Goal: Task Accomplishment & Management: Use online tool/utility

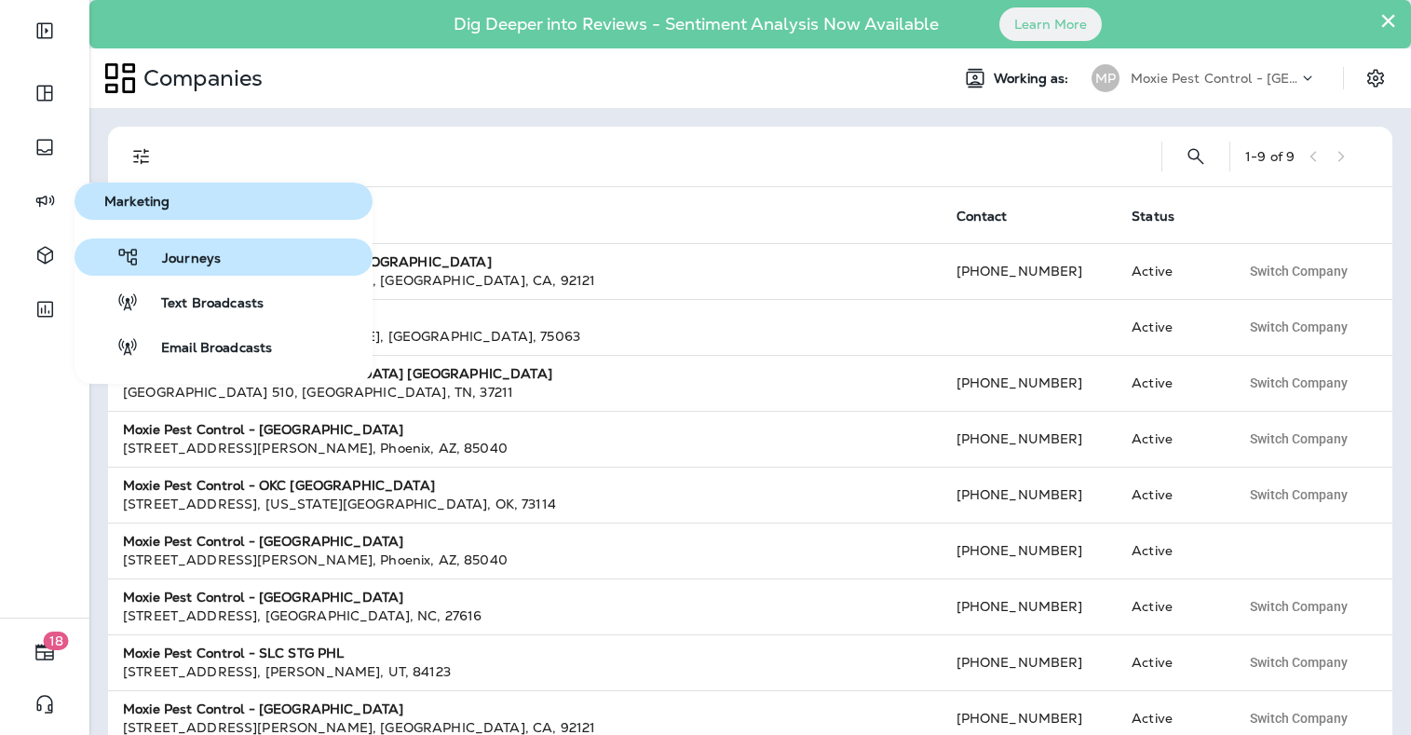
click at [185, 264] on span "Journeys" at bounding box center [180, 259] width 81 height 18
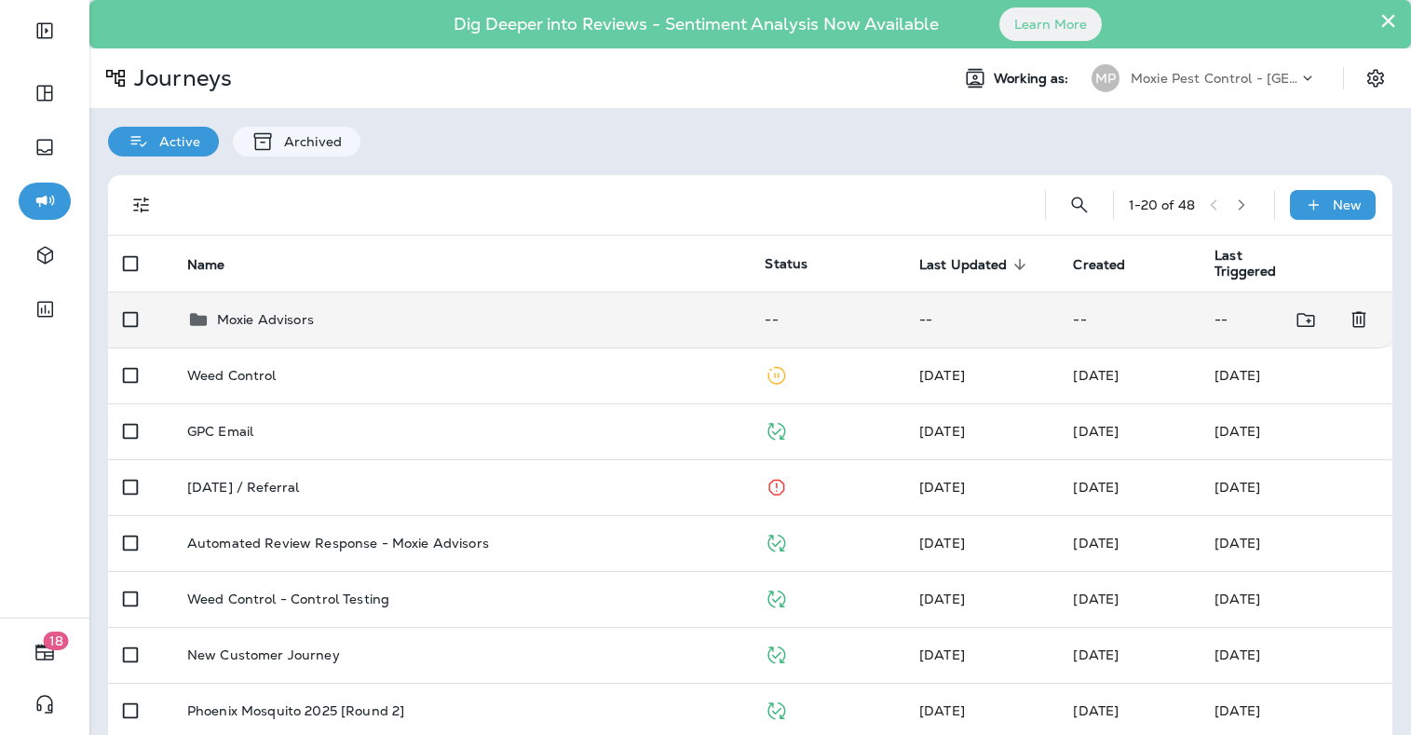
click at [235, 317] on p "Moxie Advisors" at bounding box center [265, 319] width 97 height 15
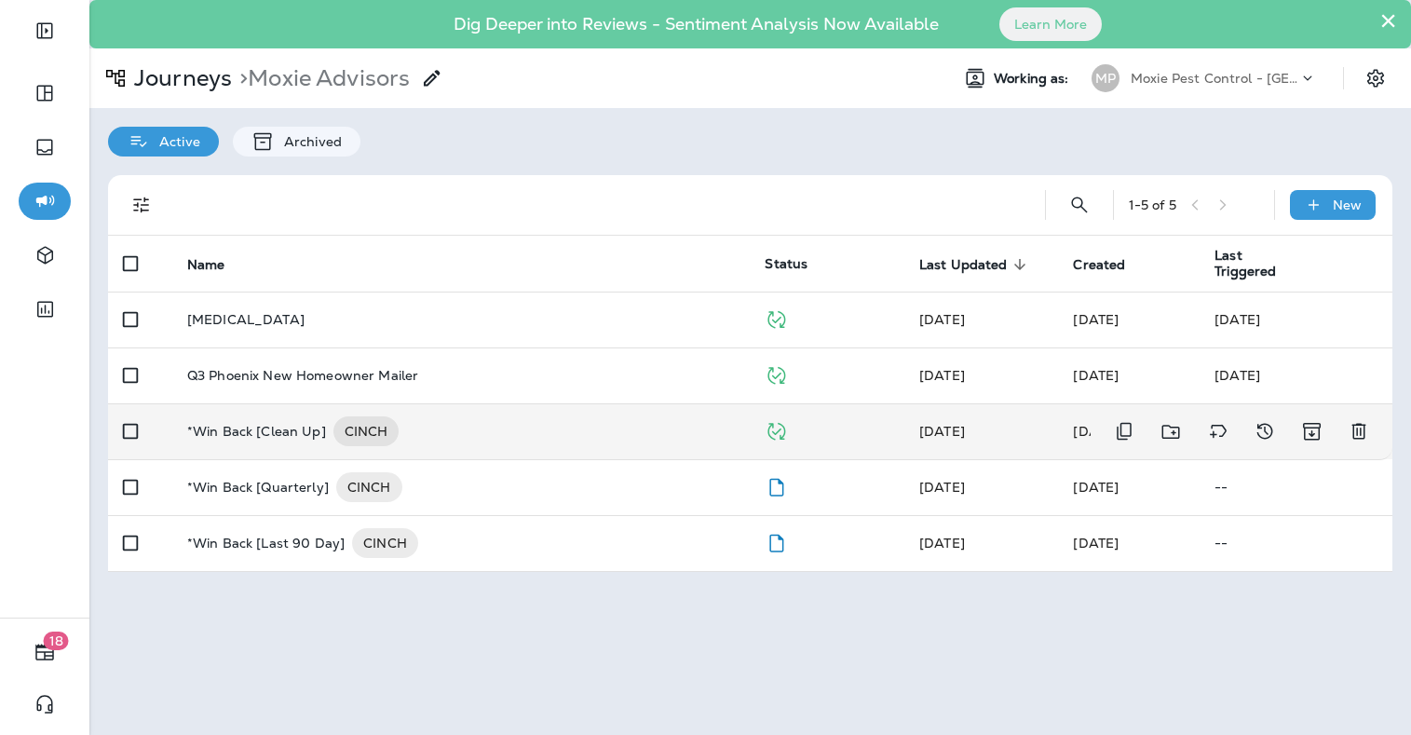
click at [237, 426] on p "*Win Back [Clean Up]" at bounding box center [256, 431] width 139 height 30
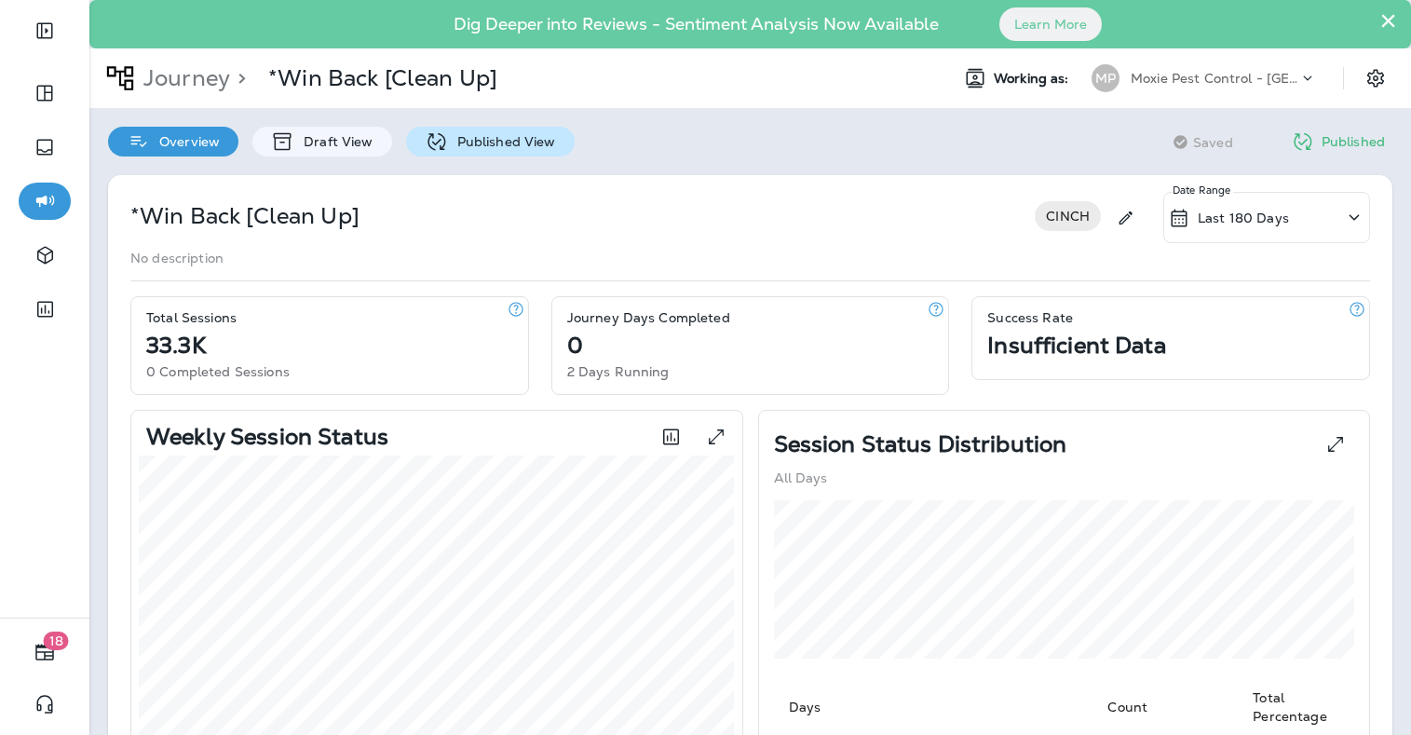
click at [483, 136] on p "Published View" at bounding box center [502, 141] width 108 height 15
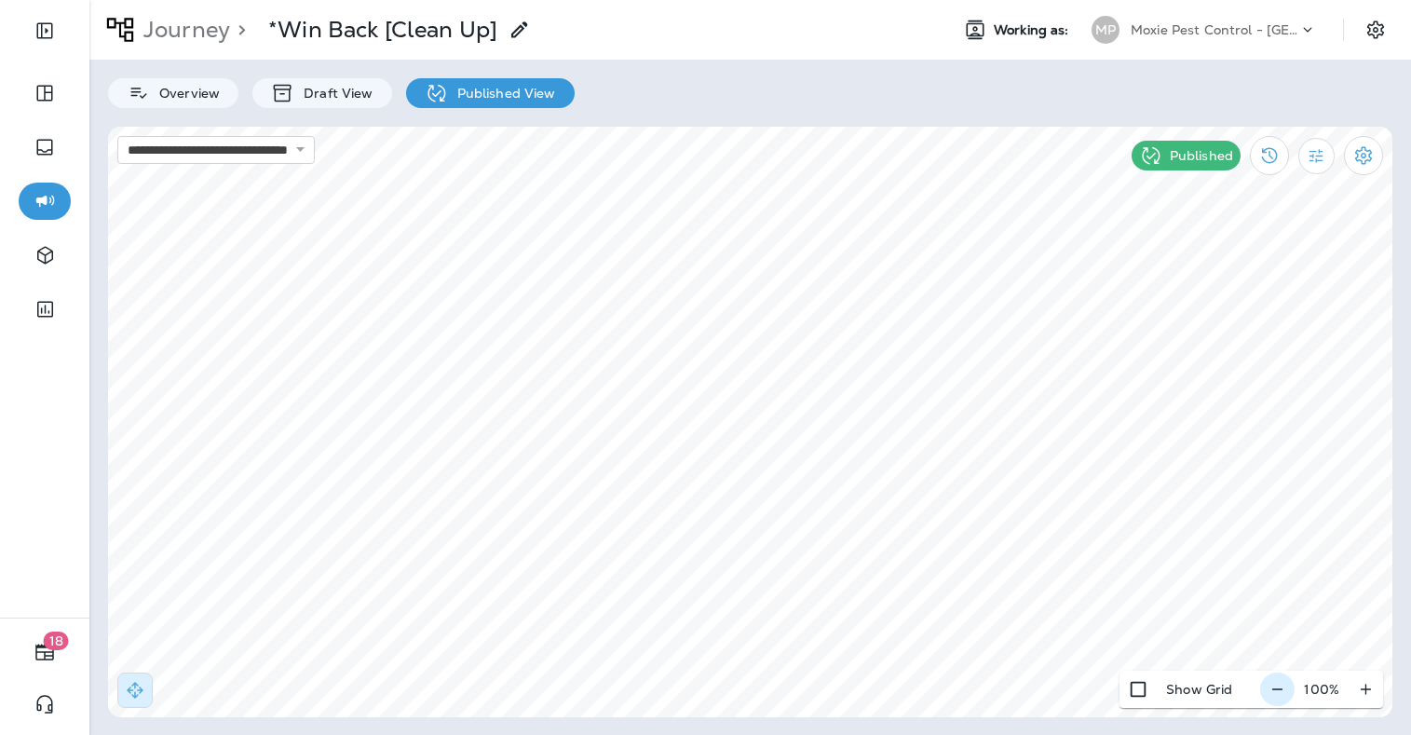
click at [1277, 693] on icon "button" at bounding box center [1277, 689] width 20 height 19
click at [1277, 693] on icon "button" at bounding box center [1285, 689] width 20 height 19
click at [1403, 521] on div "**********" at bounding box center [749, 367] width 1321 height 735
click at [1284, 688] on icon "button" at bounding box center [1285, 688] width 10 height 1
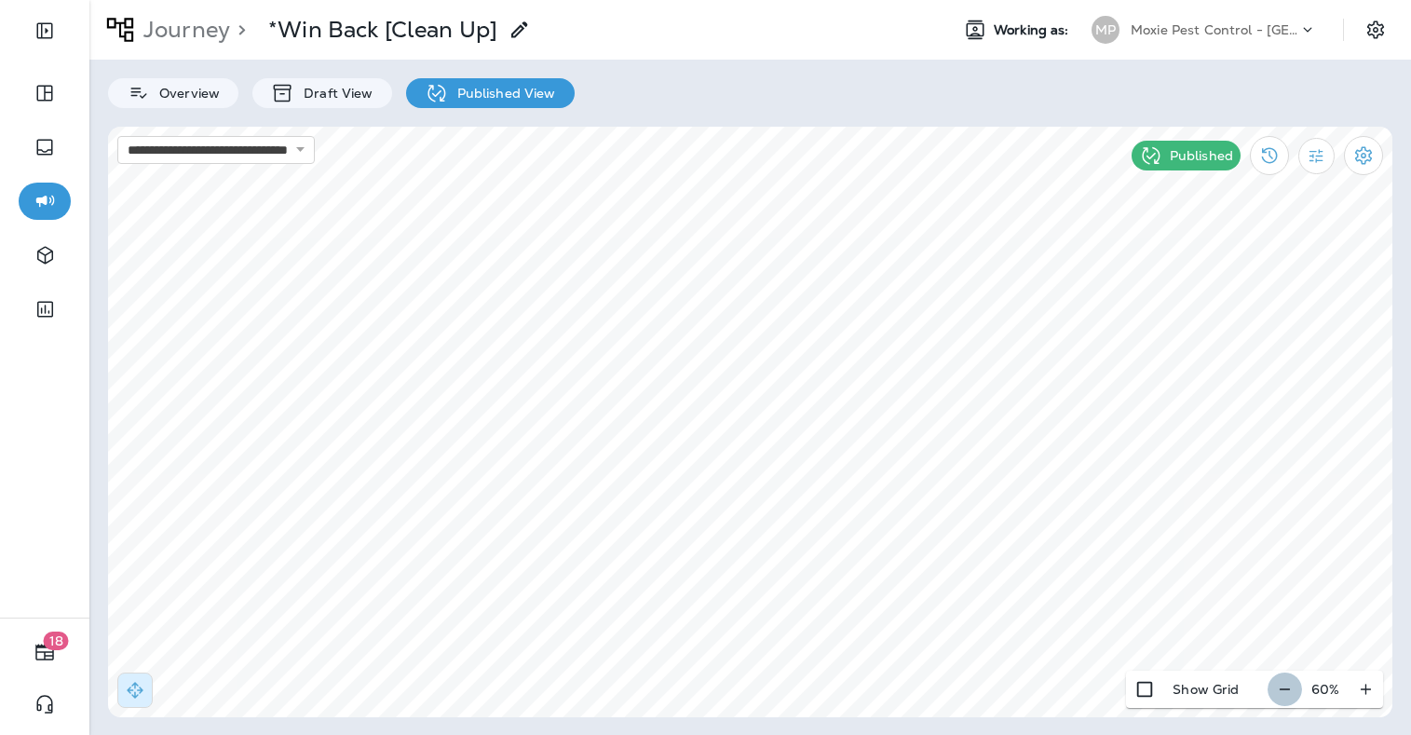
click at [1284, 688] on icon "button" at bounding box center [1284, 688] width 10 height 1
